Goal: Task Accomplishment & Management: Manage account settings

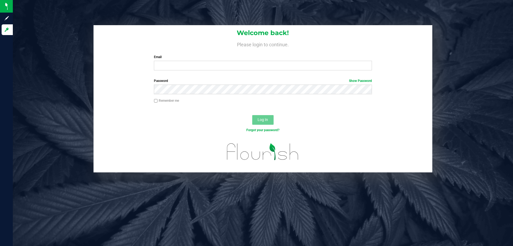
click at [348, 74] on div "Welcome back! Please login to continue. Email Required Please format your email…" at bounding box center [263, 49] width 339 height 49
click at [346, 69] on input "Email" at bounding box center [263, 66] width 218 height 10
type input "pmicallef@Liveparallel.com"
click at [252, 115] on button "Log In" at bounding box center [262, 120] width 21 height 10
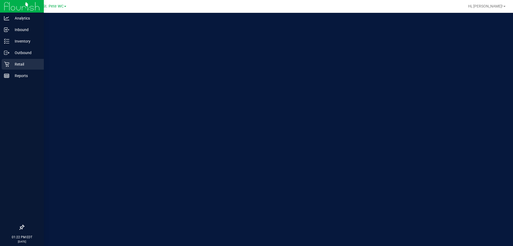
drag, startPoint x: 14, startPoint y: 66, endPoint x: 11, endPoint y: 64, distance: 3.2
click at [13, 65] on div "Welcome to Flourish Software Seed-to-Sale Tracking & Analytics" at bounding box center [80, 129] width 134 height 233
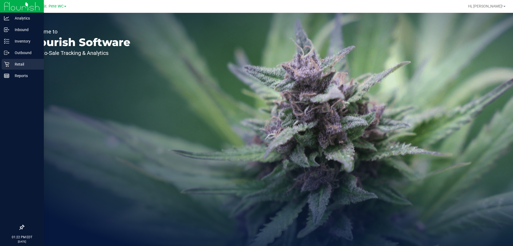
click at [11, 64] on p "Retail" at bounding box center [25, 64] width 32 height 6
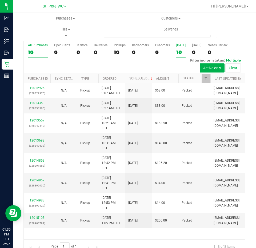
click at [185, 49] on label "Today 10" at bounding box center [181, 50] width 9 height 15
click at [0, 0] on input "Today 10" at bounding box center [0, 0] width 0 height 0
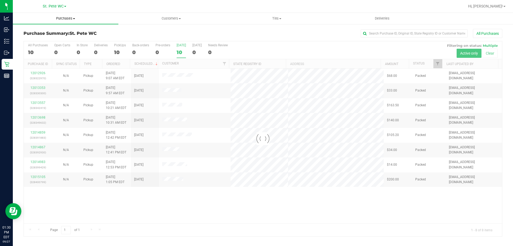
click at [51, 22] on uib-tab-heading "Purchases Summary of purchases Fulfillment All purchases" at bounding box center [66, 18] width 106 height 11
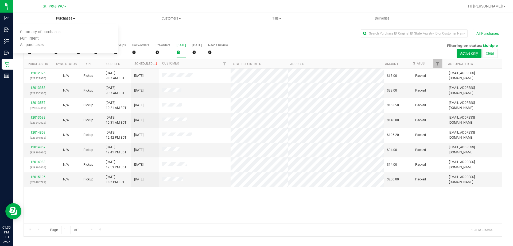
click at [41, 33] on span "Summary of purchases" at bounding box center [40, 32] width 55 height 5
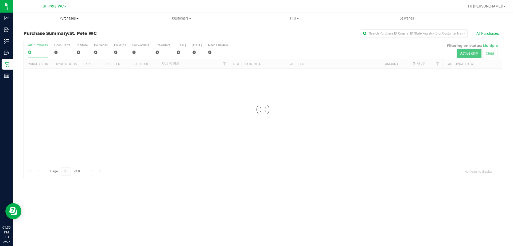
click at [55, 23] on uib-tab-heading "Purchases Summary of purchases Fulfillment All purchases" at bounding box center [69, 18] width 112 height 11
click at [52, 39] on li "Fulfillment" at bounding box center [69, 39] width 112 height 6
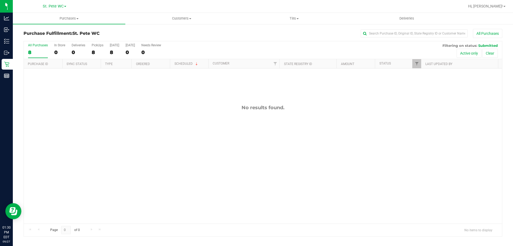
click at [108, 114] on div "No results found." at bounding box center [263, 163] width 478 height 191
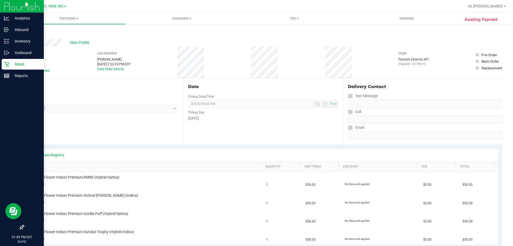
click at [19, 64] on p "Retail" at bounding box center [25, 64] width 32 height 6
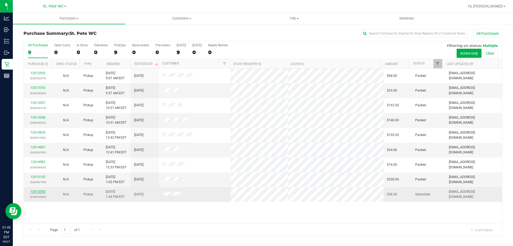
click at [39, 190] on link "12015550" at bounding box center [37, 191] width 15 height 4
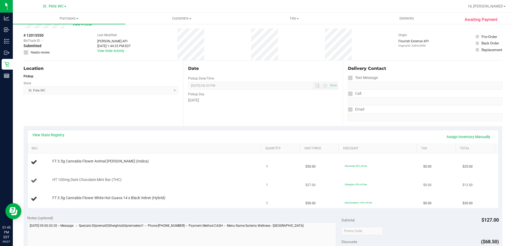
scroll to position [27, 0]
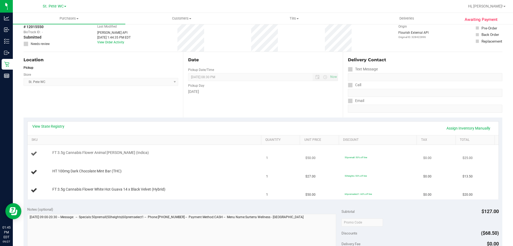
click at [52, 150] on span "FT 3.5g Cannabis Flower Animal Larry (Indica)" at bounding box center [100, 152] width 96 height 5
drag, startPoint x: 52, startPoint y: 150, endPoint x: 85, endPoint y: 162, distance: 35.3
click at [86, 162] on td "FT 3.5g Cannabis Flower Animal Larry (Indica)" at bounding box center [146, 154] width 236 height 18
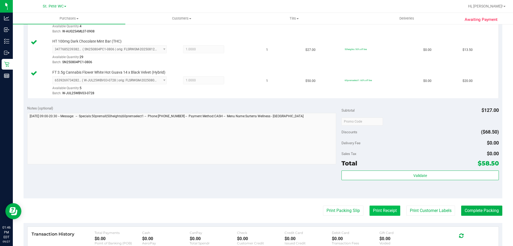
scroll to position [187, 0]
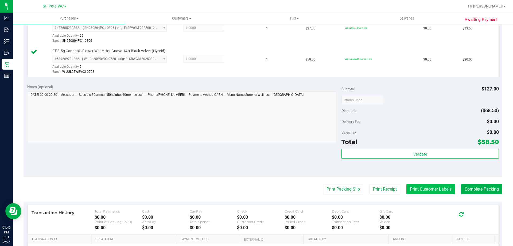
click at [421, 190] on button "Print Customer Labels" at bounding box center [430, 189] width 49 height 10
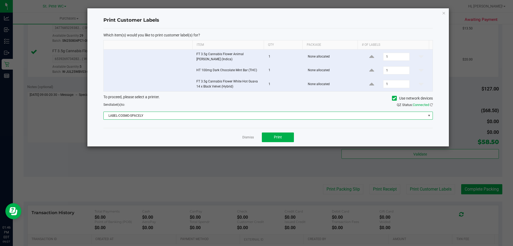
click at [257, 115] on span "LABEL-COSMO-SPACELY" at bounding box center [265, 115] width 322 height 7
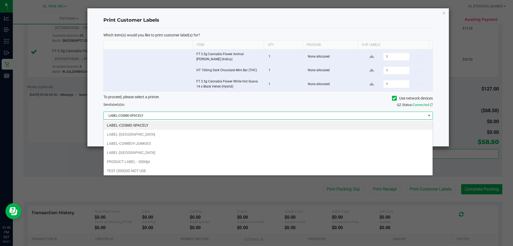
scroll to position [8, 329]
click at [210, 155] on li "LABEL-CROATIA" at bounding box center [268, 152] width 329 height 9
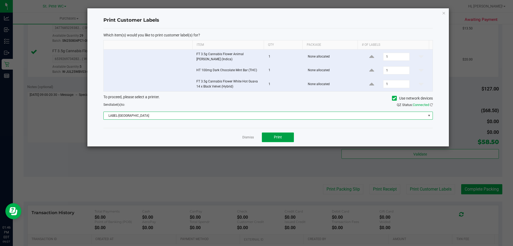
click at [266, 138] on button "Print" at bounding box center [278, 137] width 32 height 10
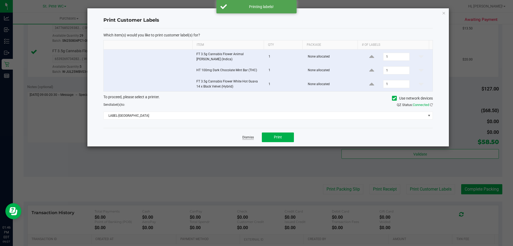
click at [251, 138] on link "Dismiss" at bounding box center [247, 137] width 11 height 5
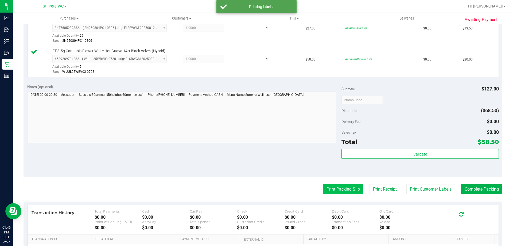
click at [332, 186] on button "Print Packing Slip" at bounding box center [343, 189] width 40 height 10
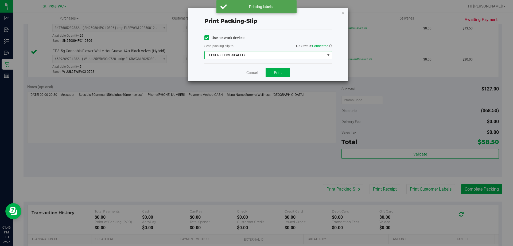
click at [270, 57] on span "EPSON-COSMO-SPACELY" at bounding box center [265, 54] width 120 height 7
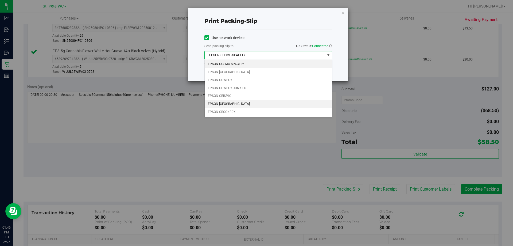
drag, startPoint x: 228, startPoint y: 98, endPoint x: 228, endPoint y: 102, distance: 3.7
click at [228, 102] on ul "EPSON-COSMO-SPACELY EPSON-COSTA-RICA EPSON-COWBOY EPSON-COWBOY-JUNKIES EPSON-CR…" at bounding box center [268, 88] width 127 height 56
click at [228, 102] on li "EPSON-CROATIA" at bounding box center [268, 104] width 127 height 8
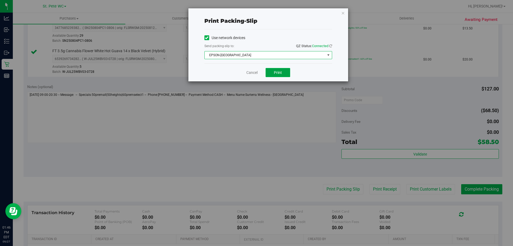
click at [275, 74] on button "Print" at bounding box center [278, 72] width 25 height 9
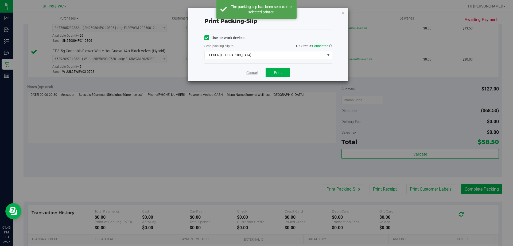
click at [250, 73] on link "Cancel" at bounding box center [251, 73] width 11 height 6
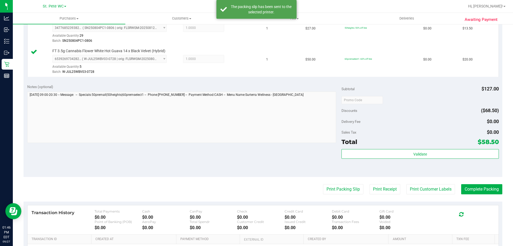
click at [458, 148] on div "Subtotal $127.00 Discounts ($68.50) Delivery Fee $0.00 Sales Tax $0.00 Total $5…" at bounding box center [419, 128] width 157 height 89
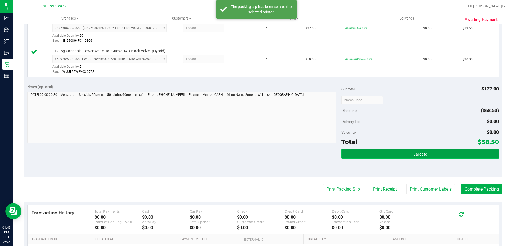
click at [458, 150] on button "Validate" at bounding box center [419, 154] width 157 height 10
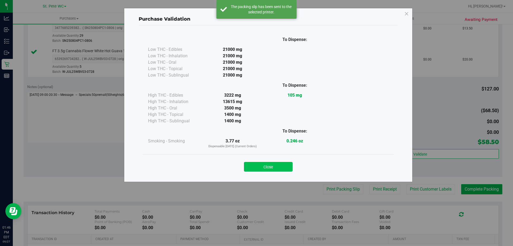
click at [282, 164] on button "Close" at bounding box center [268, 167] width 49 height 10
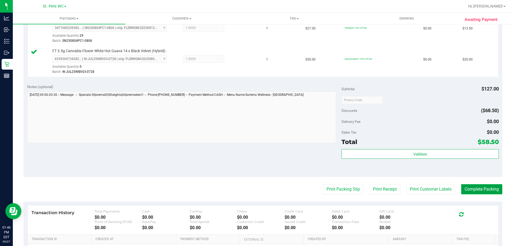
click at [487, 187] on button "Complete Packing" at bounding box center [481, 189] width 41 height 10
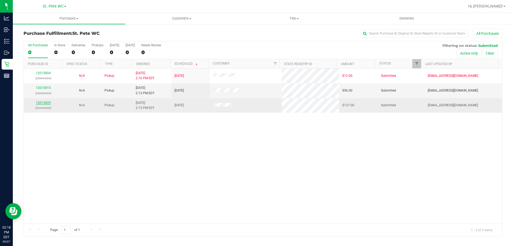
click at [47, 103] on link "12015829" at bounding box center [43, 103] width 15 height 4
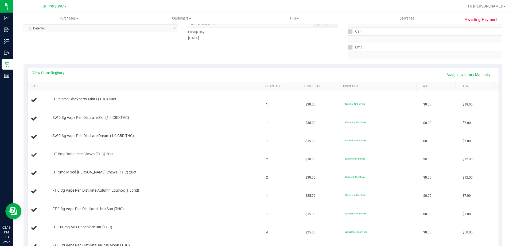
scroll to position [134, 0]
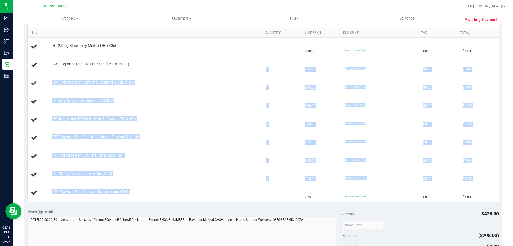
drag, startPoint x: 139, startPoint y: 196, endPoint x: 79, endPoint y: 79, distance: 131.4
click at [67, 73] on tbody "HT 2.5mg Blackberry Mints (THC) 40ct 1 $30.00 40mints: 40% off line $0.00 $18.0…" at bounding box center [263, 120] width 471 height 164
click at [208, 115] on td "HT 5mg Mixed Berry Chews (THC) 20ct" at bounding box center [146, 120] width 236 height 18
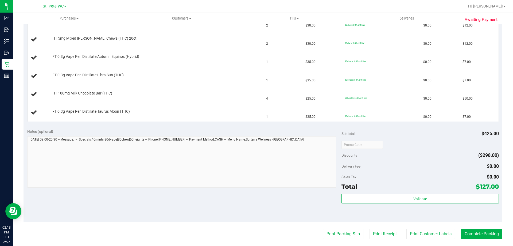
scroll to position [240, 0]
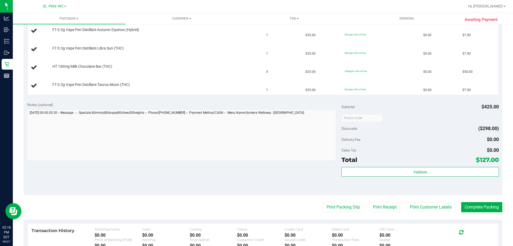
drag, startPoint x: 350, startPoint y: 210, endPoint x: 302, endPoint y: 193, distance: 50.4
click at [294, 196] on purchase-details "Back Edit Purchase Cancel Purchase View Profile # 12015829 BioTrack ID: - Submi…" at bounding box center [263, 53] width 479 height 531
click at [359, 186] on div "Validate" at bounding box center [419, 179] width 157 height 24
click at [385, 207] on button "Print Receipt" at bounding box center [384, 207] width 31 height 10
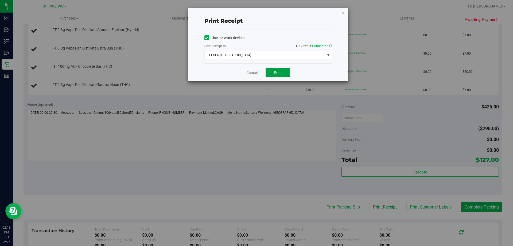
click at [276, 77] on button "Print" at bounding box center [278, 72] width 25 height 9
click at [251, 72] on link "Cancel" at bounding box center [251, 73] width 11 height 6
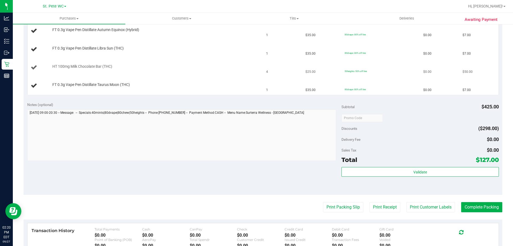
click at [369, 202] on button "Print Receipt" at bounding box center [384, 207] width 31 height 10
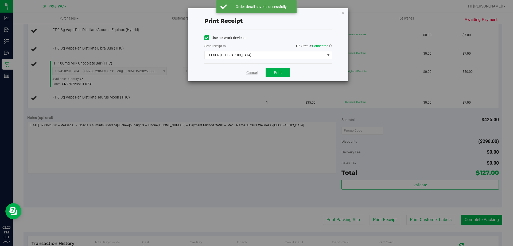
click at [252, 73] on link "Cancel" at bounding box center [251, 73] width 11 height 6
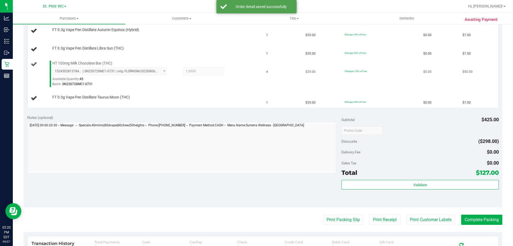
click at [369, 214] on button "Print Receipt" at bounding box center [384, 219] width 31 height 10
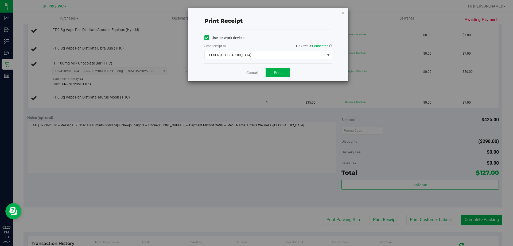
drag, startPoint x: 341, startPoint y: 15, endPoint x: 347, endPoint y: 13, distance: 6.1
click at [343, 14] on div "Print receipt Use network devices Send receipt to: QZ Status: Connected EPSON-C…" at bounding box center [268, 44] width 160 height 73
click at [347, 13] on div "Print receipt Use network devices Send receipt to: QZ Status: Connected EPSON-C…" at bounding box center [268, 44] width 160 height 73
click at [344, 13] on icon "button" at bounding box center [343, 13] width 4 height 6
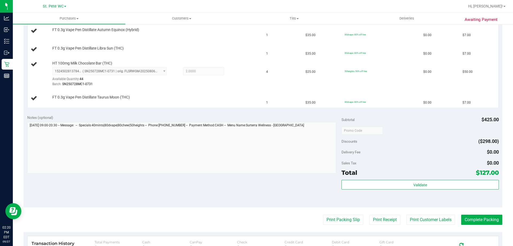
scroll to position [134, 0]
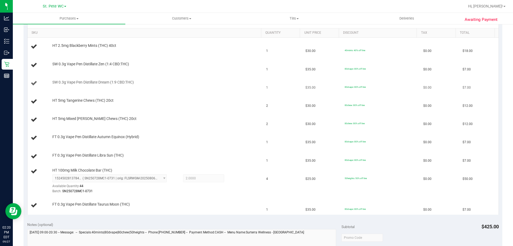
click at [232, 91] on td "SW 0.3g Vape Pen Distillate Dream (1:9 CBD:THC)" at bounding box center [146, 83] width 236 height 18
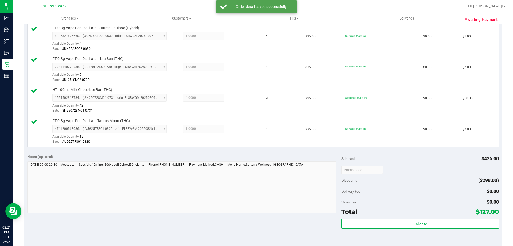
scroll to position [347, 0]
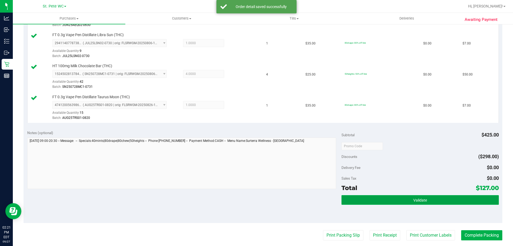
click at [417, 198] on span "Validate" at bounding box center [420, 200] width 14 height 4
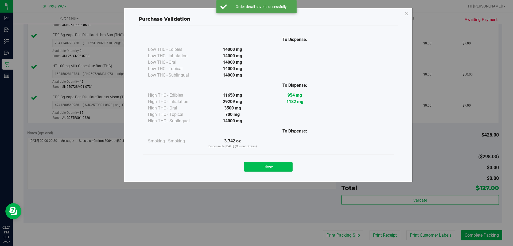
click at [267, 168] on button "Close" at bounding box center [268, 167] width 49 height 10
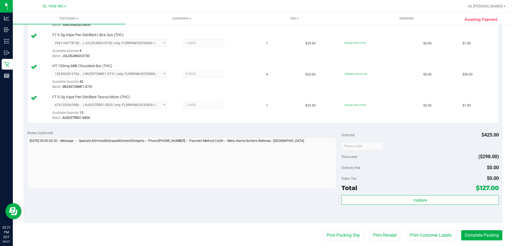
scroll to position [401, 0]
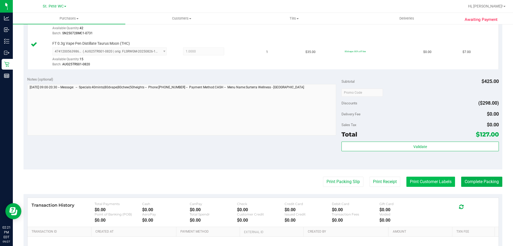
click at [429, 181] on button "Print Customer Labels" at bounding box center [430, 181] width 49 height 10
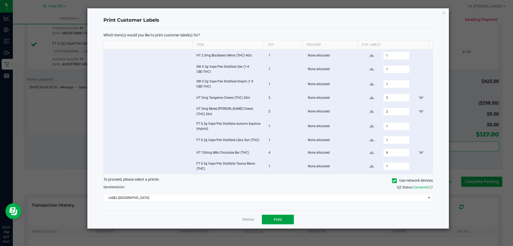
click at [281, 214] on button "Print" at bounding box center [278, 219] width 32 height 10
click at [244, 218] on link "Dismiss" at bounding box center [247, 219] width 11 height 5
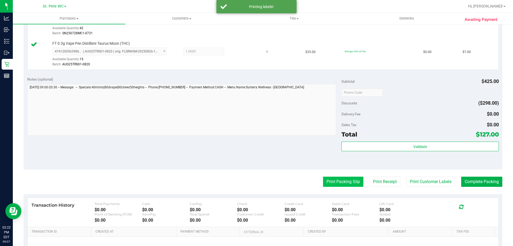
click at [337, 179] on button "Print Packing Slip" at bounding box center [343, 181] width 40 height 10
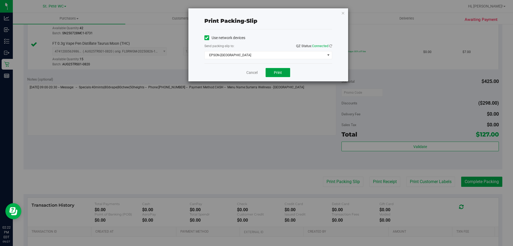
click at [274, 75] on button "Print" at bounding box center [278, 72] width 25 height 9
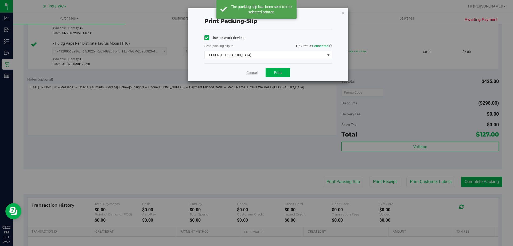
click at [251, 72] on link "Cancel" at bounding box center [251, 73] width 11 height 6
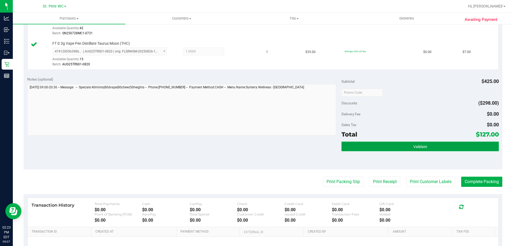
click at [465, 146] on button "Validate" at bounding box center [419, 146] width 157 height 10
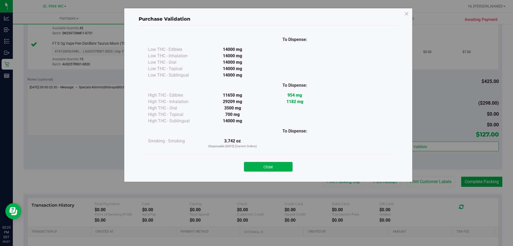
drag, startPoint x: 285, startPoint y: 166, endPoint x: 289, endPoint y: 166, distance: 4.3
click at [285, 166] on button "Close" at bounding box center [268, 167] width 49 height 10
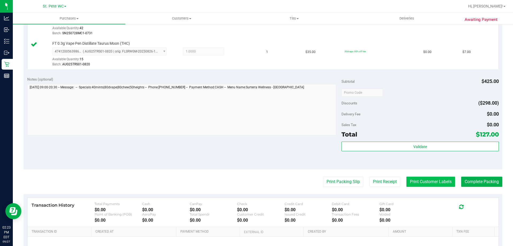
click at [426, 180] on button "Print Customer Labels" at bounding box center [430, 181] width 49 height 10
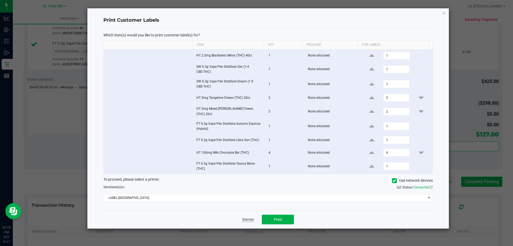
click at [248, 217] on link "Dismiss" at bounding box center [247, 219] width 11 height 5
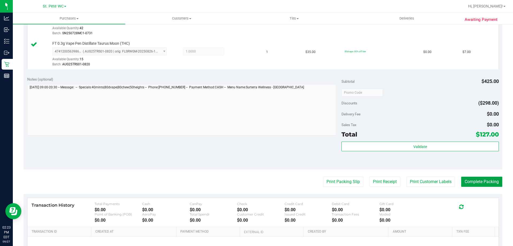
click at [485, 183] on button "Complete Packing" at bounding box center [481, 181] width 41 height 10
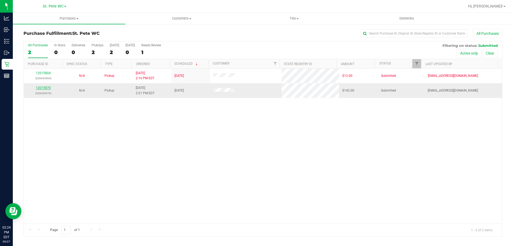
click at [48, 89] on link "12015870" at bounding box center [43, 88] width 15 height 4
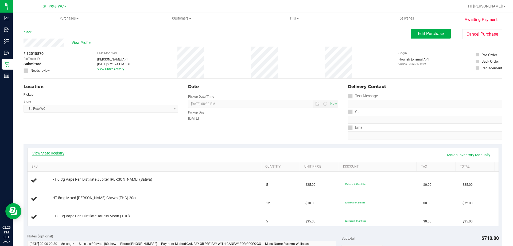
click at [57, 153] on link "View State Registry" at bounding box center [48, 152] width 32 height 5
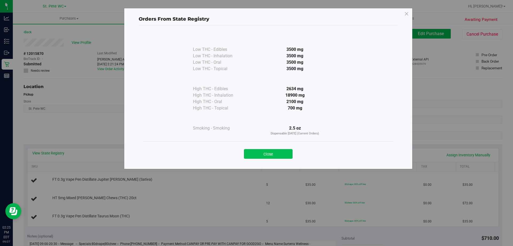
click at [260, 149] on button "Close" at bounding box center [268, 154] width 49 height 10
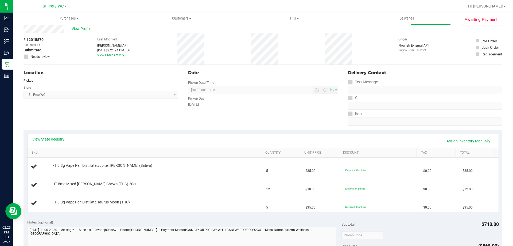
scroll to position [27, 0]
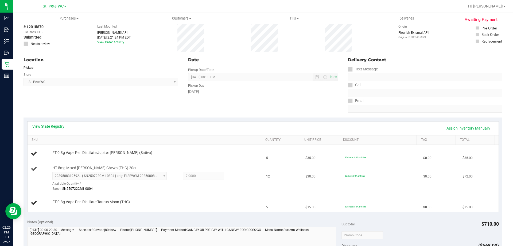
click at [96, 165] on span "HT 5mg Mixed Berry Chews (THC) 20ct" at bounding box center [94, 167] width 84 height 5
copy div "HT 5mg Mixed Berry Chews (THC) 20ct"
click at [14, 38] on div "Awaiting Payment Back Edit Purchase Cancel Purchase View Profile # 12015870 Bio…" at bounding box center [263, 222] width 500 height 450
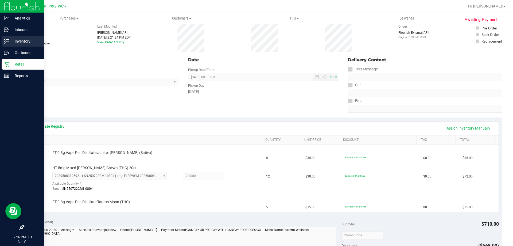
click at [10, 42] on p "Inventory" at bounding box center [25, 41] width 32 height 6
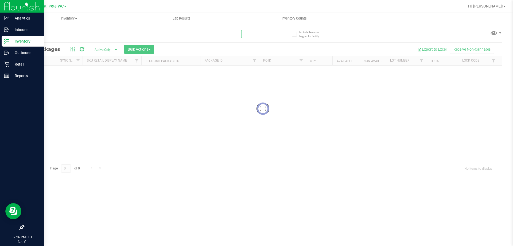
click at [44, 36] on input "text" at bounding box center [133, 34] width 218 height 8
paste input "HT 5mg Mixed Berry Chews (THC) 20ct"
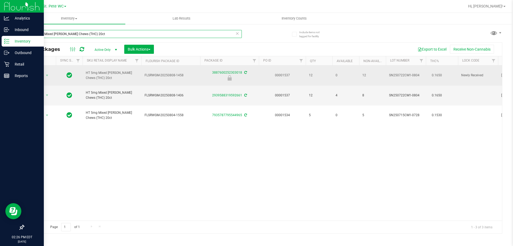
type input "HT 5mg Mixed Berry Chews (THC) 20ct"
drag, startPoint x: 423, startPoint y: 73, endPoint x: 387, endPoint y: 74, distance: 36.1
click at [387, 74] on td "SN250722CM1-0804" at bounding box center [406, 75] width 40 height 20
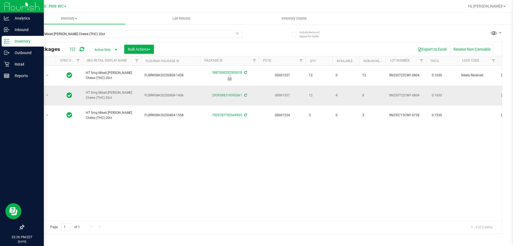
drag, startPoint x: 422, startPoint y: 90, endPoint x: 382, endPoint y: 89, distance: 40.6
click at [382, 89] on tr "Action Action Adjust qty Create package Edit attributes Global inventory Locate…" at bounding box center [509, 95] width 971 height 20
click at [396, 92] on td "SN250722CM1-0804" at bounding box center [406, 95] width 40 height 20
click at [396, 93] on td "SN250722CM1-0804" at bounding box center [406, 95] width 40 height 20
click at [7, 68] on div "Retail" at bounding box center [23, 64] width 42 height 11
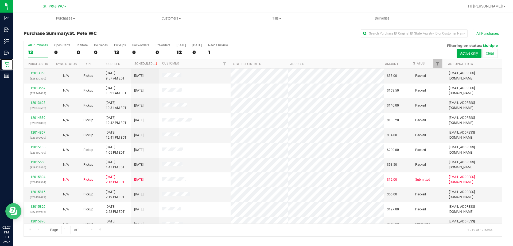
scroll to position [23, 0]
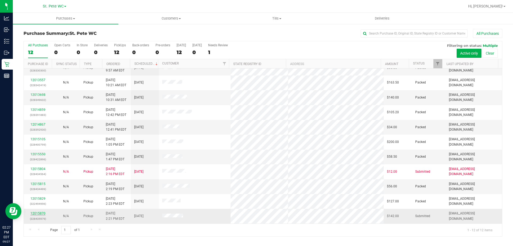
click at [33, 212] on link "12015870" at bounding box center [37, 213] width 15 height 4
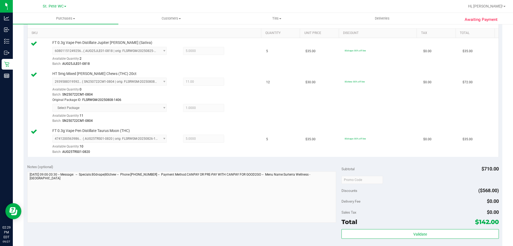
scroll to position [187, 0]
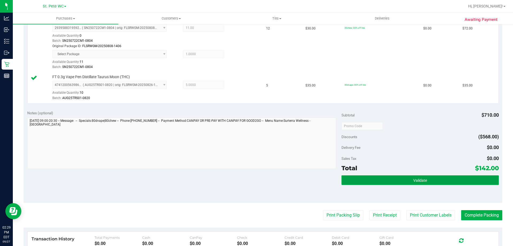
click at [428, 180] on button "Validate" at bounding box center [419, 180] width 157 height 10
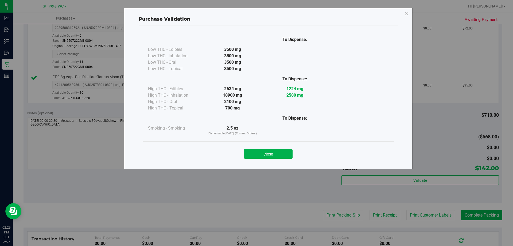
drag, startPoint x: 279, startPoint y: 151, endPoint x: 283, endPoint y: 162, distance: 11.3
click at [279, 151] on button "Close" at bounding box center [268, 154] width 49 height 10
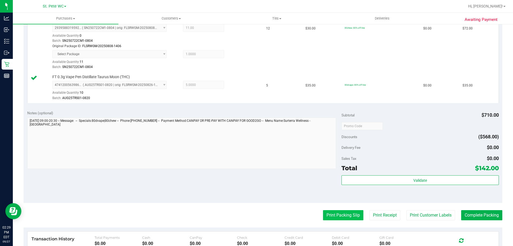
click at [329, 216] on button "Print Packing Slip" at bounding box center [343, 215] width 40 height 10
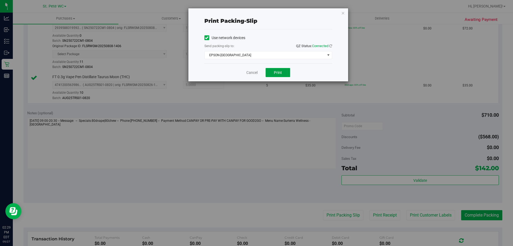
click at [286, 70] on button "Print" at bounding box center [278, 72] width 25 height 9
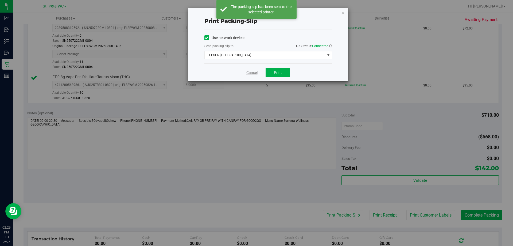
click at [252, 71] on link "Cancel" at bounding box center [251, 73] width 11 height 6
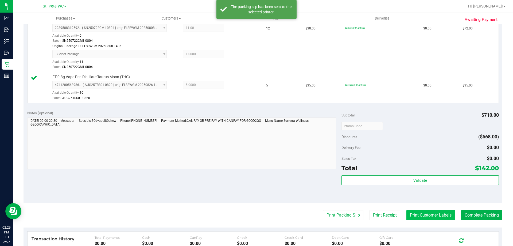
click at [426, 212] on button "Print Customer Labels" at bounding box center [430, 215] width 49 height 10
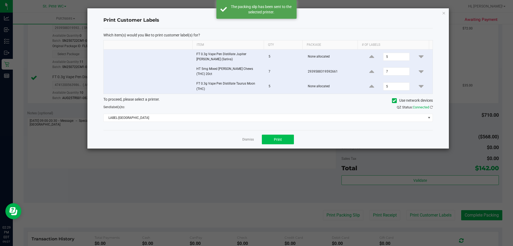
drag, startPoint x: 286, startPoint y: 145, endPoint x: 286, endPoint y: 139, distance: 6.4
click at [286, 145] on div "Dismiss Print" at bounding box center [267, 139] width 329 height 18
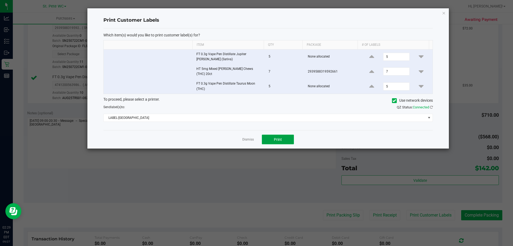
click at [286, 137] on button "Print" at bounding box center [278, 139] width 32 height 10
click at [245, 137] on app-cancel-button "Dismiss" at bounding box center [247, 140] width 11 height 6
click at [246, 137] on link "Dismiss" at bounding box center [247, 139] width 11 height 5
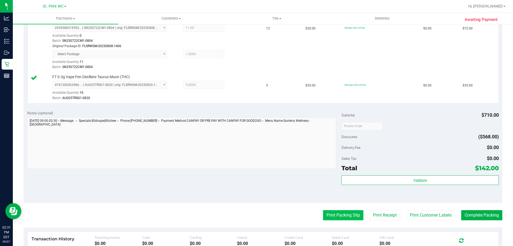
click at [347, 211] on button "Print Packing Slip" at bounding box center [343, 215] width 40 height 10
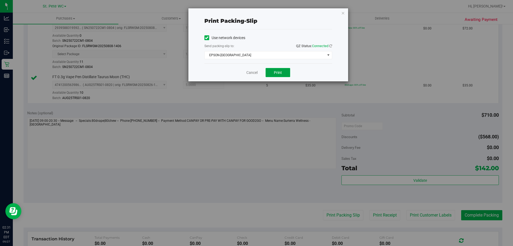
click at [280, 72] on span "Print" at bounding box center [278, 72] width 8 height 4
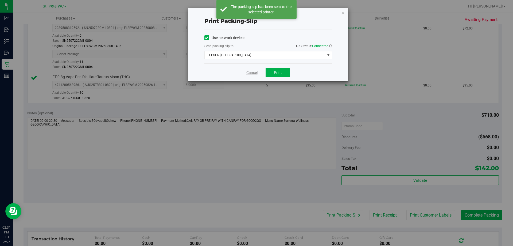
click at [252, 71] on link "Cancel" at bounding box center [251, 73] width 11 height 6
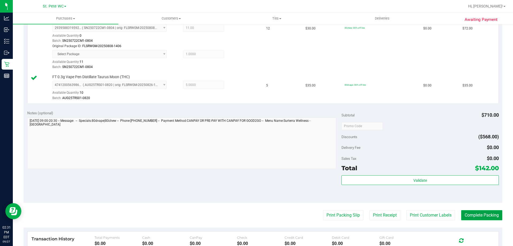
click at [466, 213] on button "Complete Packing" at bounding box center [481, 215] width 41 height 10
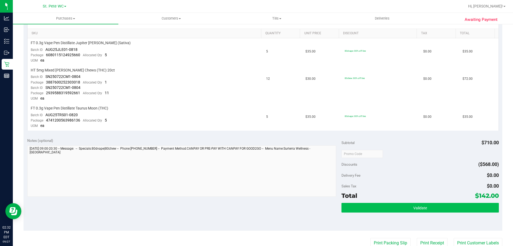
scroll to position [187, 0]
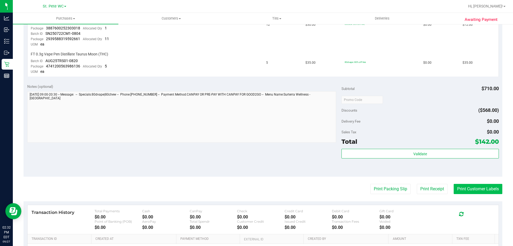
click at [459, 187] on button "Print Customer Labels" at bounding box center [478, 189] width 49 height 10
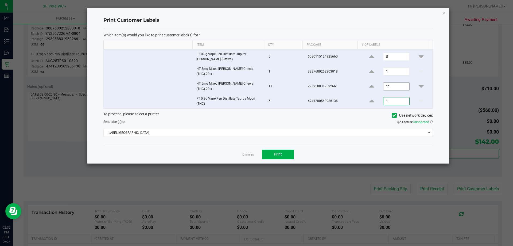
click at [389, 83] on input "11" at bounding box center [396, 86] width 26 height 7
type input "1"
type input "5"
type input "1"
click at [392, 56] on input "5" at bounding box center [396, 56] width 26 height 7
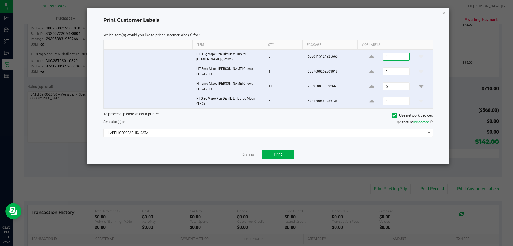
type input "1"
click at [291, 94] on td "5" at bounding box center [284, 101] width 39 height 14
click at [289, 153] on button "Print" at bounding box center [278, 154] width 32 height 10
click at [252, 152] on link "Dismiss" at bounding box center [247, 154] width 11 height 5
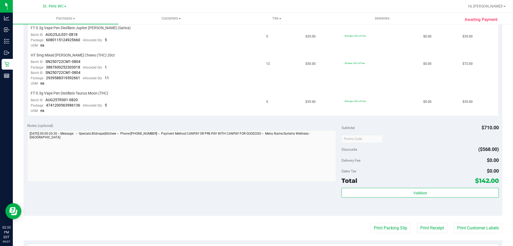
scroll to position [107, 0]
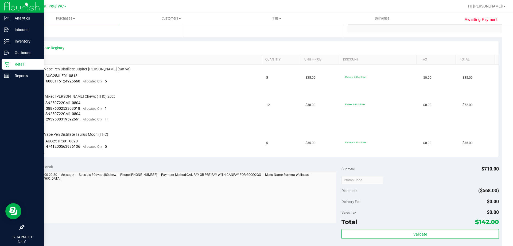
click at [11, 67] on p "Retail" at bounding box center [25, 64] width 32 height 6
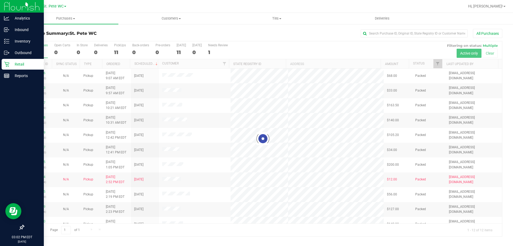
click at [5, 64] on icon at bounding box center [6, 63] width 5 height 5
click at [16, 42] on p "Inventory" at bounding box center [25, 41] width 32 height 6
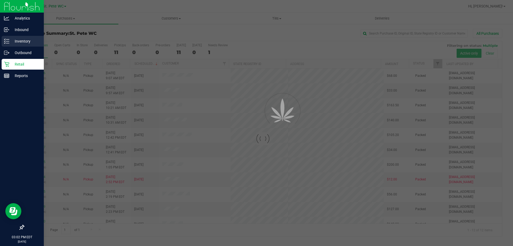
click at [25, 40] on p "Inventory" at bounding box center [25, 41] width 32 height 6
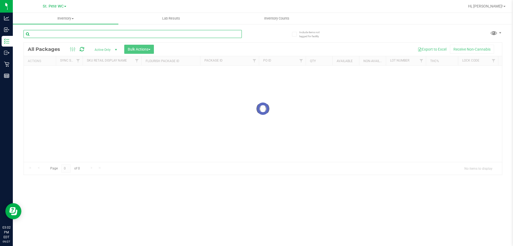
click at [79, 36] on div "Inventory All packages All inventory Waste log Create inventory Lab Results Inv…" at bounding box center [263, 129] width 500 height 233
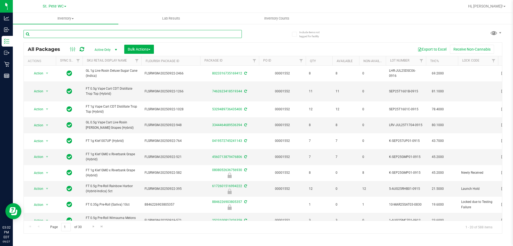
click at [85, 33] on input "text" at bounding box center [133, 34] width 218 height 8
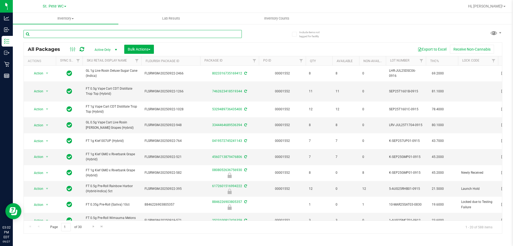
click at [85, 33] on input "text" at bounding box center [133, 34] width 218 height 8
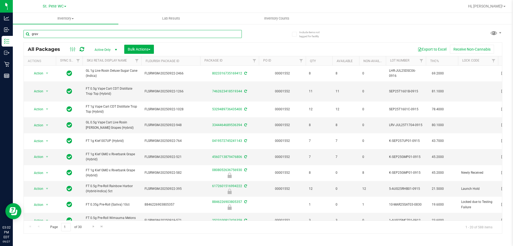
type input "grav"
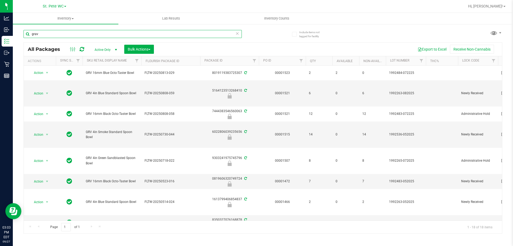
click at [65, 34] on input "grav" at bounding box center [133, 34] width 218 height 8
click at [38, 94] on span "Action" at bounding box center [36, 93] width 14 height 7
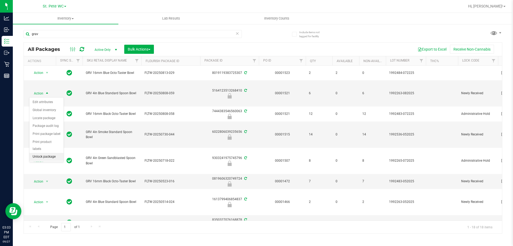
click at [56, 153] on li "Unlock package" at bounding box center [46, 157] width 34 height 8
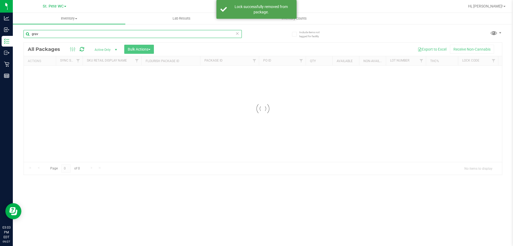
click at [151, 36] on input "grav" at bounding box center [133, 34] width 218 height 8
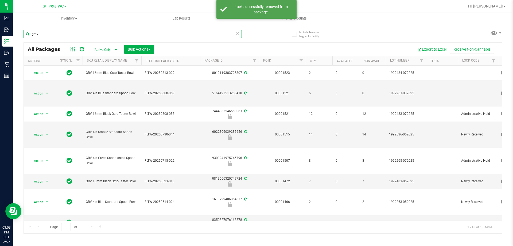
click at [154, 31] on input "grav" at bounding box center [133, 34] width 218 height 8
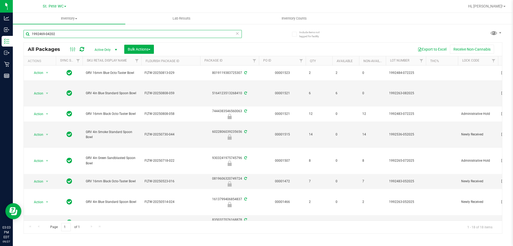
type input "1992469-042025"
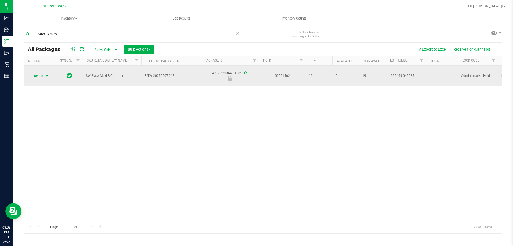
click at [43, 77] on span "Action" at bounding box center [36, 75] width 14 height 7
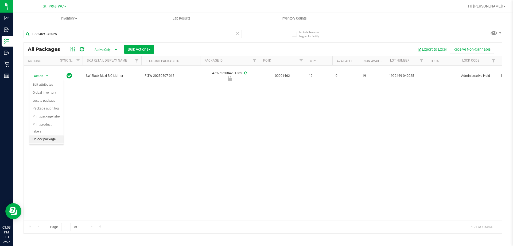
click at [42, 135] on li "Unlock package" at bounding box center [46, 139] width 34 height 8
click at [79, 111] on div "Action Action Adjust qty Create package Edit attributes Global inventory Locate…" at bounding box center [263, 142] width 478 height 155
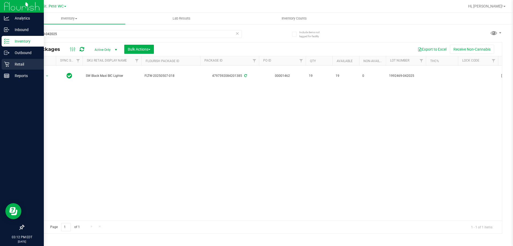
click at [10, 64] on p "Retail" at bounding box center [25, 64] width 32 height 6
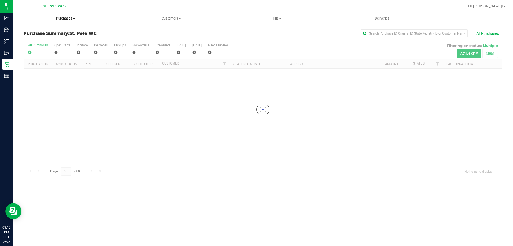
click at [67, 18] on span "Purchases" at bounding box center [66, 18] width 106 height 5
click at [41, 41] on span "Fulfillment" at bounding box center [29, 38] width 33 height 5
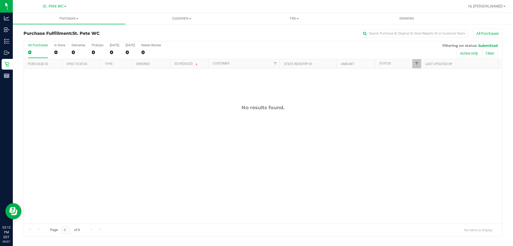
click at [73, 96] on div "No results found." at bounding box center [263, 163] width 478 height 191
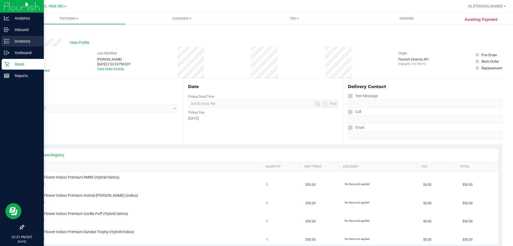
click at [23, 43] on p "Inventory" at bounding box center [25, 41] width 32 height 6
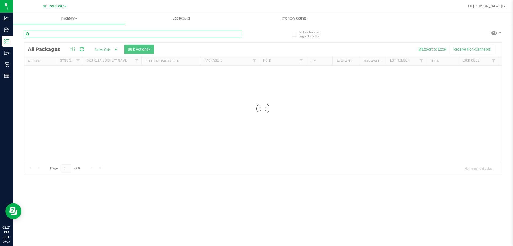
click at [129, 35] on input "text" at bounding box center [133, 34] width 218 height 8
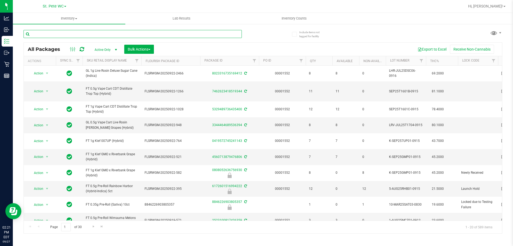
click at [127, 35] on input "text" at bounding box center [133, 34] width 218 height 8
type input "SN250722CM1-0804"
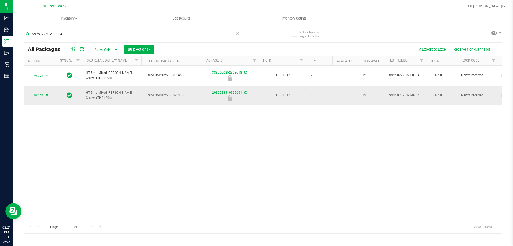
click at [46, 93] on span "select" at bounding box center [47, 95] width 4 height 4
click at [44, 149] on li "Unlock package" at bounding box center [46, 153] width 34 height 8
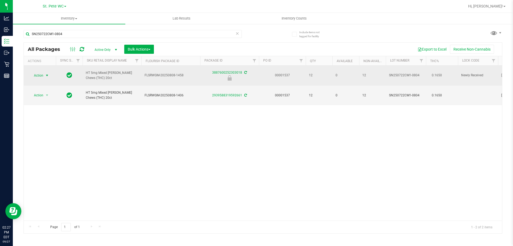
click at [37, 72] on span "Action" at bounding box center [36, 75] width 14 height 7
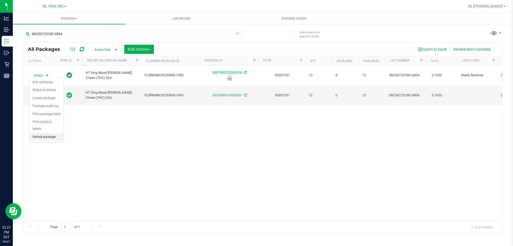
click at [34, 133] on li "Unlock package" at bounding box center [46, 137] width 34 height 8
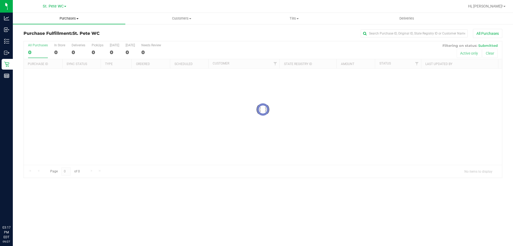
click at [56, 20] on span "Purchases" at bounding box center [69, 18] width 112 height 5
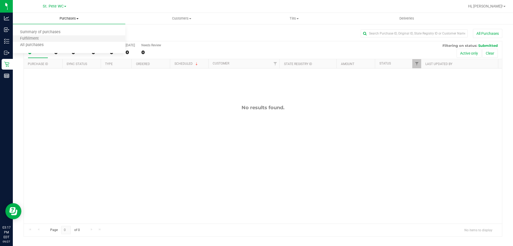
click at [51, 41] on li "Fulfillment" at bounding box center [69, 39] width 112 height 6
